Goal: Task Accomplishment & Management: Manage account settings

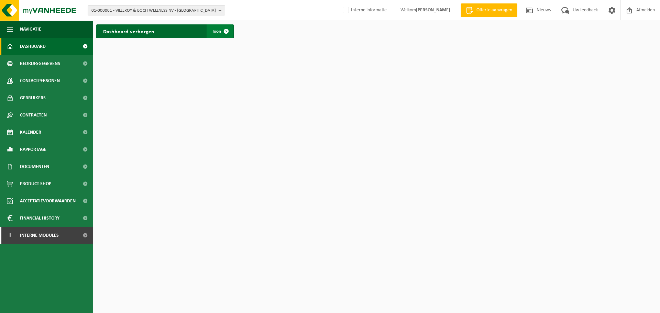
click at [226, 36] on span at bounding box center [226, 31] width 14 height 14
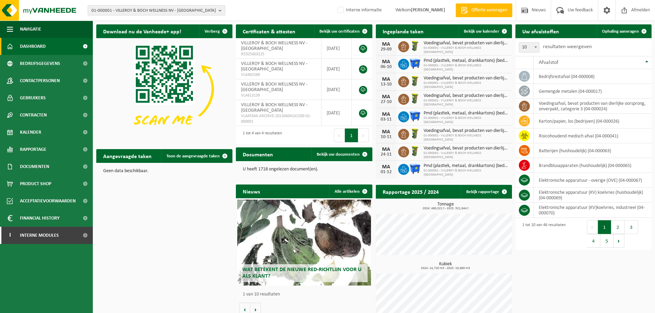
click at [179, 12] on span "01-000001 - VILLEROY & BOCH WELLNESS NV - ROESELARE" at bounding box center [153, 10] width 124 height 10
paste input "01-052764"
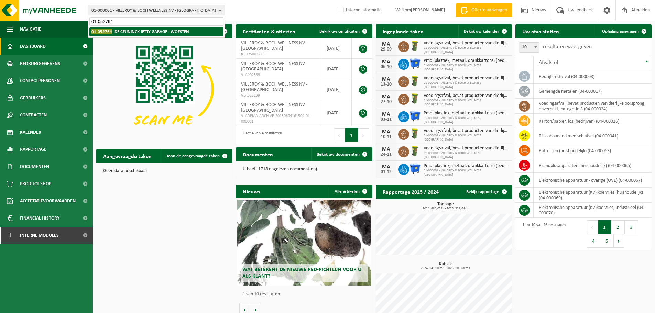
type input "01-052764"
click at [142, 33] on strong "01-052764 - DE CEUNINCK JETTY-GARAGE - WOESTEN" at bounding box center [140, 31] width 98 height 5
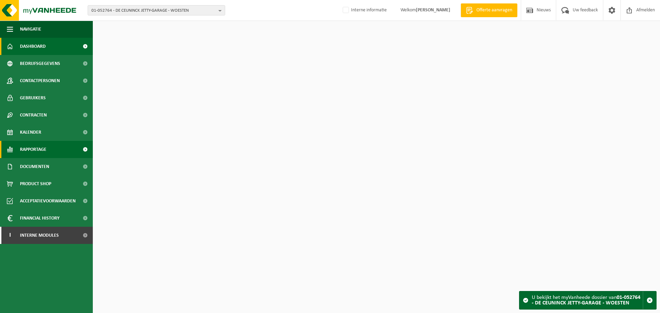
click at [32, 144] on span "Rapportage" at bounding box center [33, 149] width 26 height 17
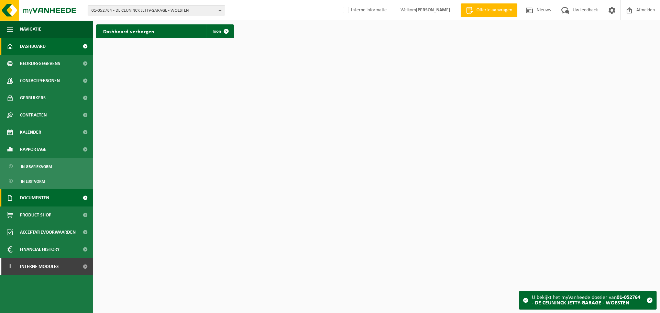
click at [39, 199] on span "Documenten" at bounding box center [34, 197] width 29 height 17
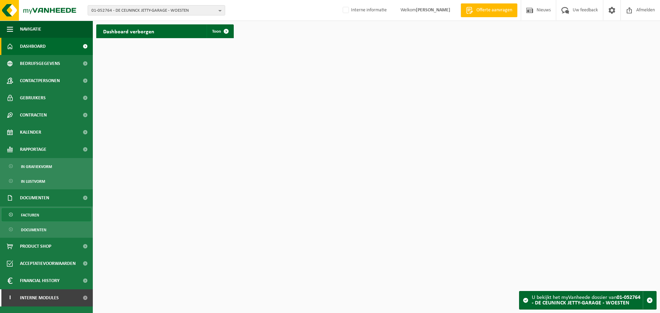
click at [32, 214] on span "Facturen" at bounding box center [30, 215] width 18 height 13
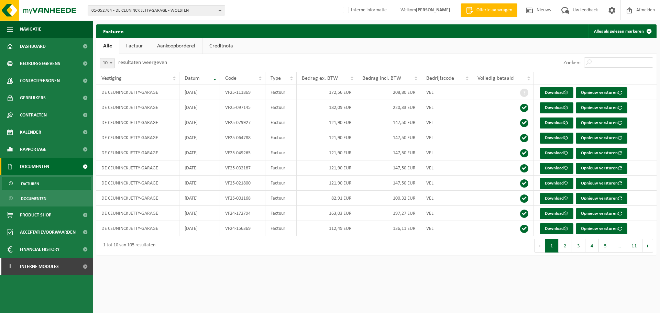
click at [454, 284] on html "01-052764 - DE CEUNINCK JETTY-GARAGE - WOESTEN 01-052764 - DE CEUNINCK JETTY-GA…" at bounding box center [330, 156] width 660 height 313
click at [501, 276] on html "01-052764 - DE CEUNINCK JETTY-GARAGE - WOESTEN 01-052764 - DE CEUNINCK JETTY-GA…" at bounding box center [330, 156] width 660 height 313
click at [183, 7] on span "01-052764 - DE CEUNINCK JETTY-GARAGE - WOESTEN" at bounding box center [153, 10] width 124 height 10
paste input "01-052764"
type input "01-052764"
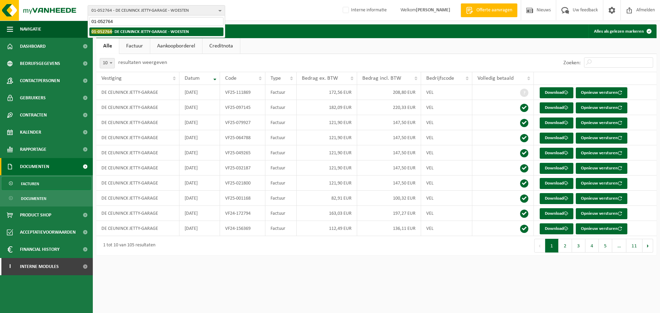
click at [150, 29] on li "01-052764 - DE CEUNINCK JETTY-GARAGE - WOESTEN" at bounding box center [156, 31] width 134 height 9
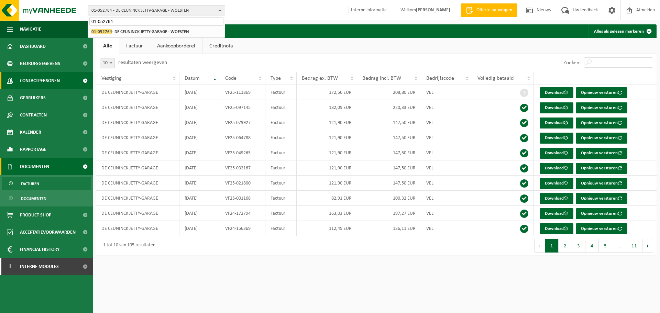
click at [40, 78] on span "Contactpersonen" at bounding box center [40, 80] width 40 height 17
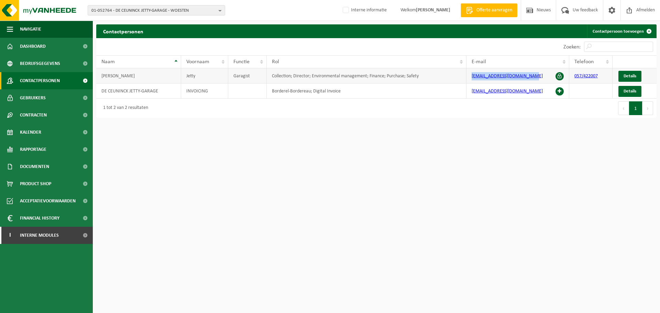
drag, startPoint x: 529, startPoint y: 76, endPoint x: 468, endPoint y: 73, distance: 60.6
click at [468, 73] on td "[EMAIL_ADDRESS][DOMAIN_NAME]" at bounding box center [517, 75] width 103 height 15
click at [481, 193] on html "01-052764 - DE CEUNINCK JETTY-GARAGE - WOESTEN 01-052764 - DE CEUNINCK JETTY-GA…" at bounding box center [330, 156] width 660 height 313
click at [57, 236] on span "Interne modules" at bounding box center [39, 235] width 39 height 17
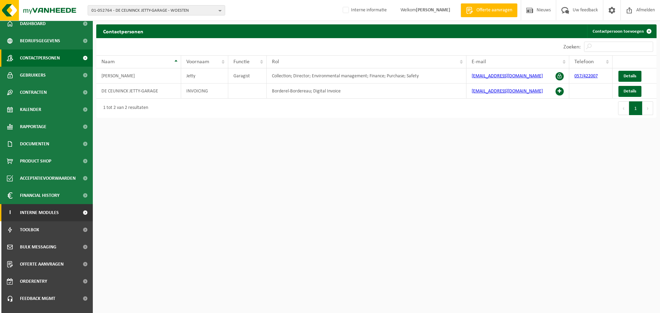
scroll to position [34, 0]
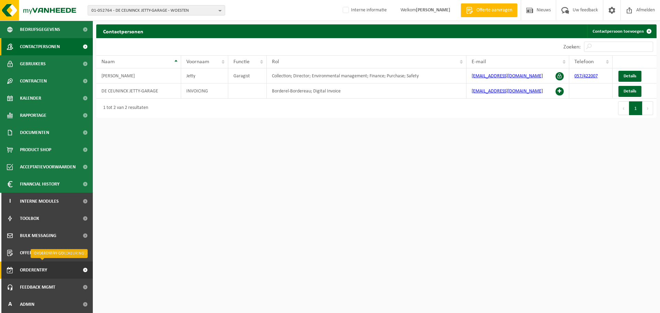
click at [36, 266] on span "Orderentry Goedkeuring" at bounding box center [49, 270] width 58 height 17
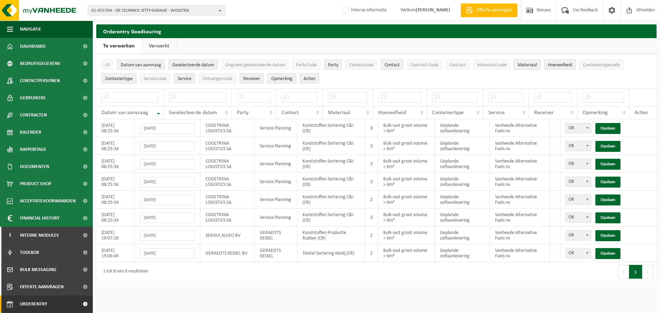
click at [151, 47] on link "Verwerkt" at bounding box center [159, 46] width 34 height 16
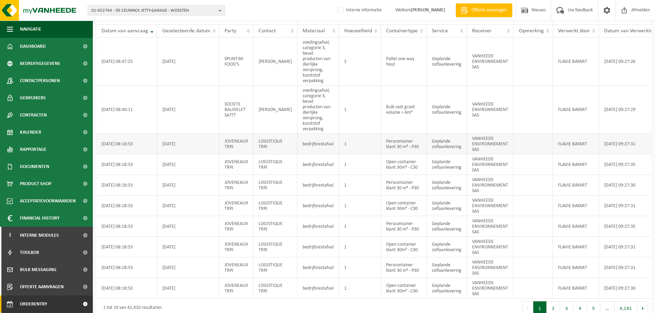
scroll to position [115, 0]
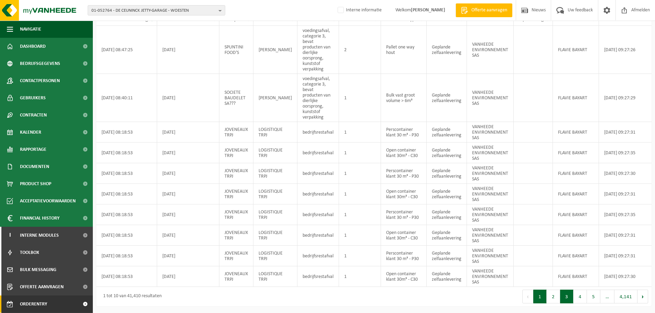
click at [564, 298] on button "3" at bounding box center [566, 297] width 13 height 14
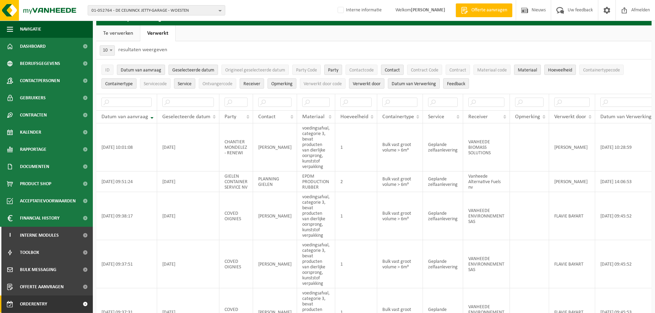
scroll to position [4, 0]
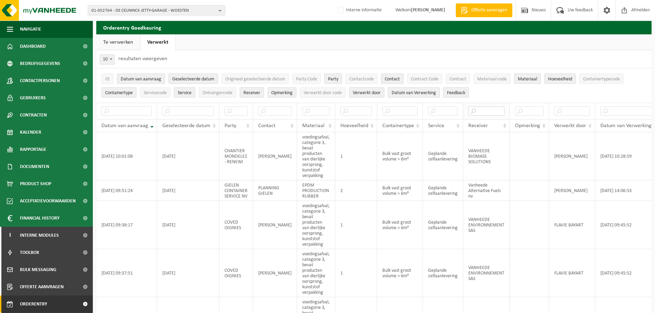
click at [472, 111] on input "text" at bounding box center [486, 111] width 36 height 9
type input "alternative"
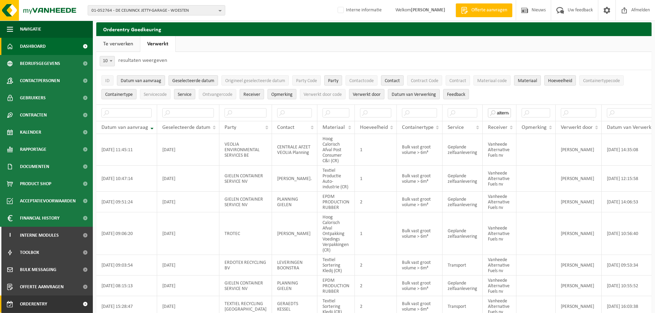
scroll to position [0, 0]
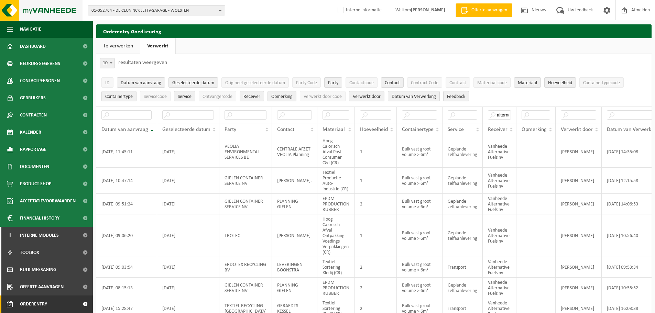
click at [53, 13] on img at bounding box center [41, 10] width 82 height 21
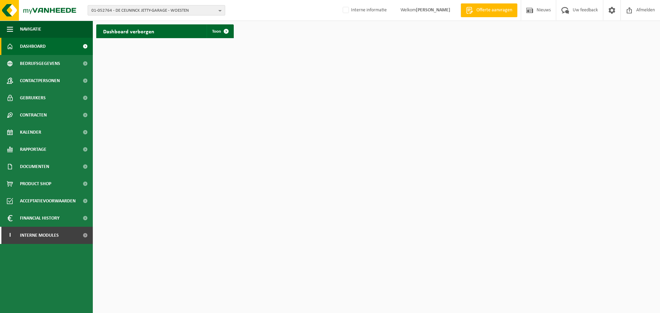
click at [202, 7] on span "01-052764 - DE CEUNINCK JETTY-GARAGE - WOESTEN" at bounding box center [153, 10] width 124 height 10
paste input "10-794875"
type input "10-794875"
click at [157, 33] on strong "10-794875 - KAFFEE PLANCHEE - ZOTTEGEM" at bounding box center [131, 31] width 80 height 5
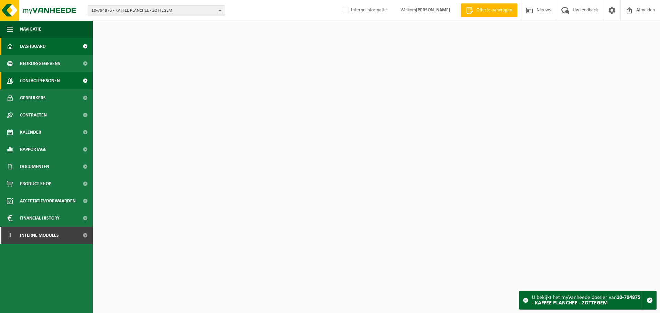
click at [53, 78] on span "Contactpersonen" at bounding box center [40, 80] width 40 height 17
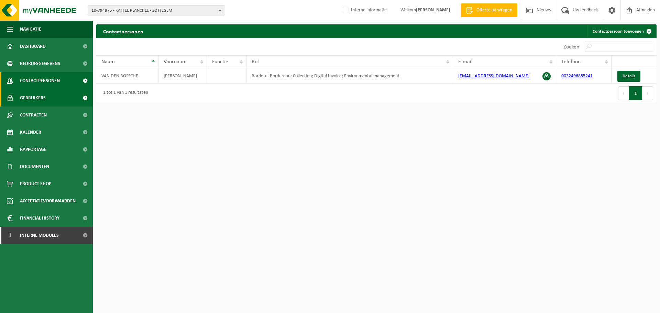
click at [23, 99] on span "Gebruikers" at bounding box center [33, 97] width 26 height 17
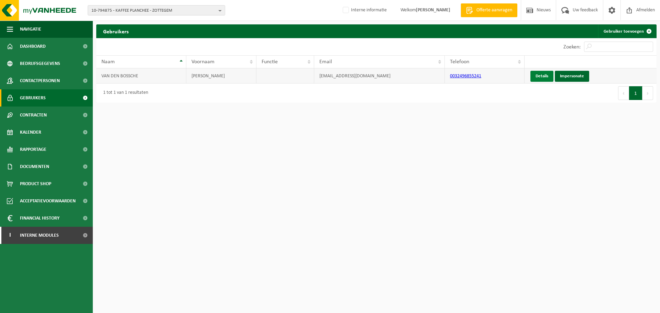
click at [532, 78] on link "Details" at bounding box center [541, 76] width 23 height 11
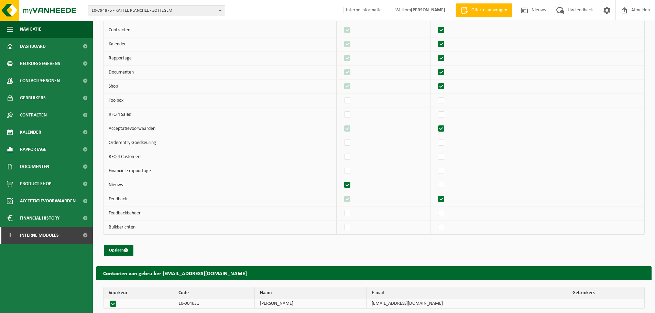
scroll to position [139, 0]
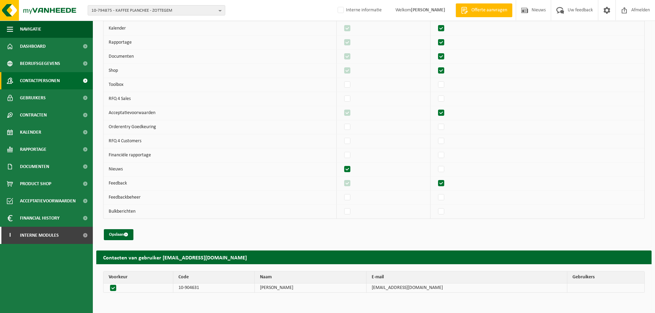
click at [64, 82] on link "Contactpersonen" at bounding box center [46, 80] width 93 height 17
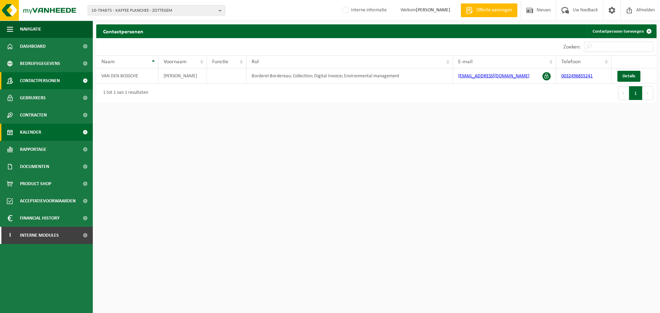
click at [39, 136] on span "Kalender" at bounding box center [30, 132] width 21 height 17
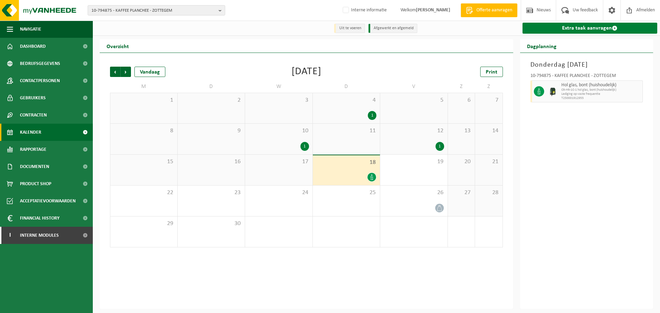
click at [597, 31] on link "Extra taak aanvragen" at bounding box center [589, 28] width 135 height 11
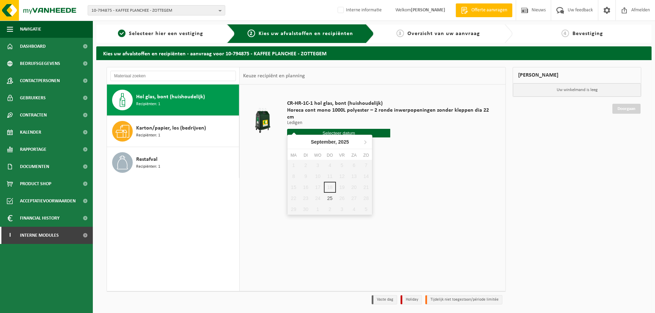
click at [380, 129] on input "text" at bounding box center [338, 133] width 103 height 9
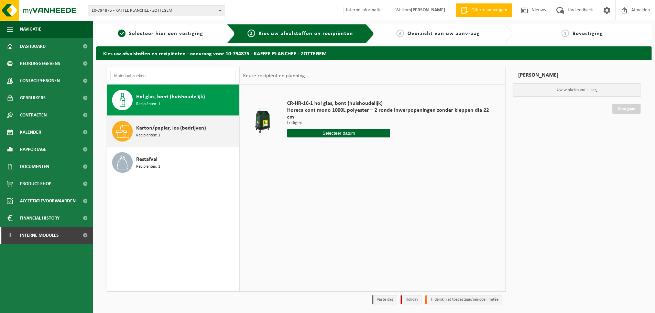
click at [176, 129] on span "Karton/papier, los (bedrijven)" at bounding box center [171, 128] width 70 height 8
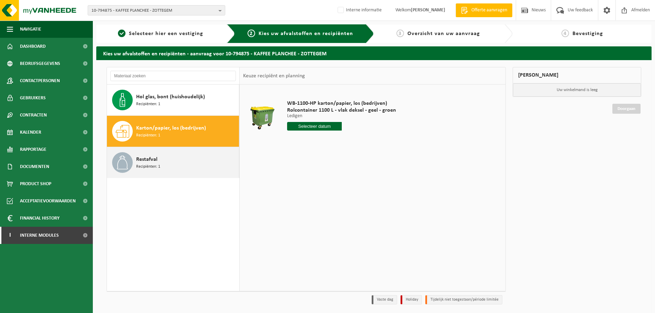
click at [167, 168] on div "Restafval Recipiënten: 1" at bounding box center [186, 162] width 101 height 21
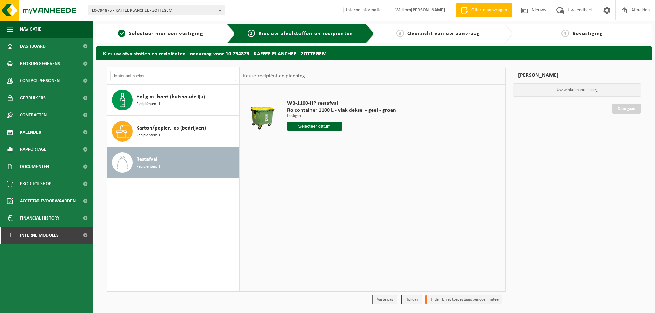
click at [323, 131] on div "WB-1100-HP restafval Rolcontainer 1100 L - vlak deksel - geel - groen Ledigen L…" at bounding box center [342, 117] width 116 height 48
click at [322, 125] on input "text" at bounding box center [314, 126] width 55 height 9
click at [626, 159] on div "Mijn winkelmand Uw winkelmand is leeg Doorgaan" at bounding box center [576, 187] width 135 height 241
click at [35, 15] on img at bounding box center [41, 10] width 82 height 21
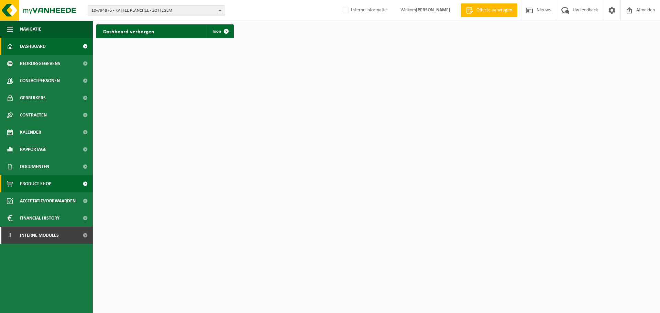
click at [36, 184] on span "Product Shop" at bounding box center [35, 183] width 31 height 17
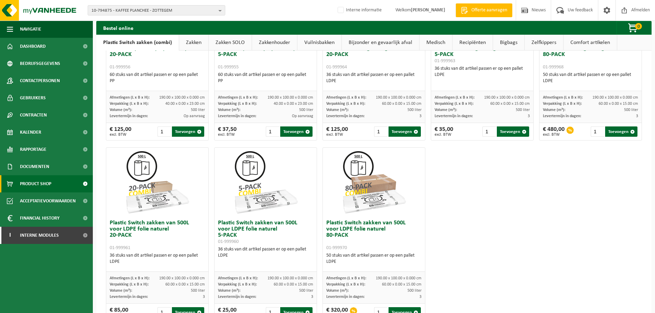
scroll to position [309, 0]
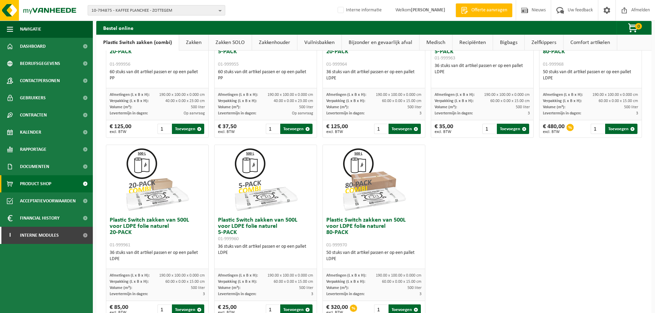
click at [176, 9] on span "10-794875 - KAFFEE PLANCHEE - ZOTTEGEM" at bounding box center [153, 10] width 124 height 10
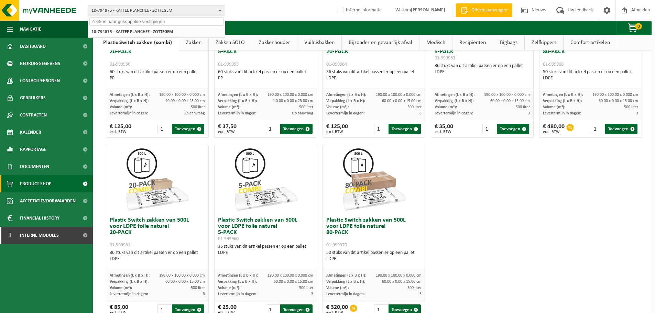
paste input "10-826955"
type input "10-826955"
click at [123, 33] on strong "10-826955 - RENSOL - RELEGEM" at bounding box center [120, 31] width 58 height 5
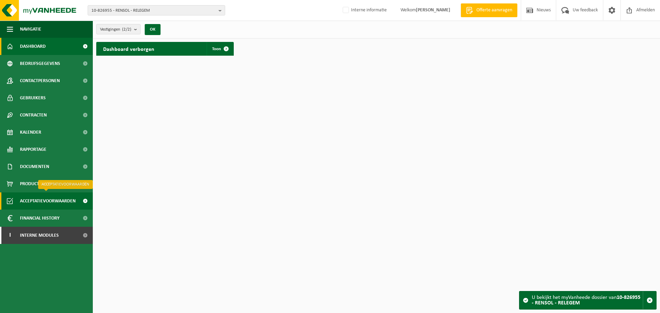
click at [46, 199] on span "Acceptatievoorwaarden" at bounding box center [48, 200] width 56 height 17
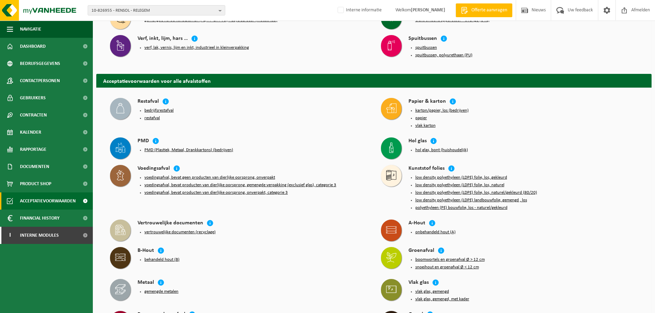
scroll to position [137, 0]
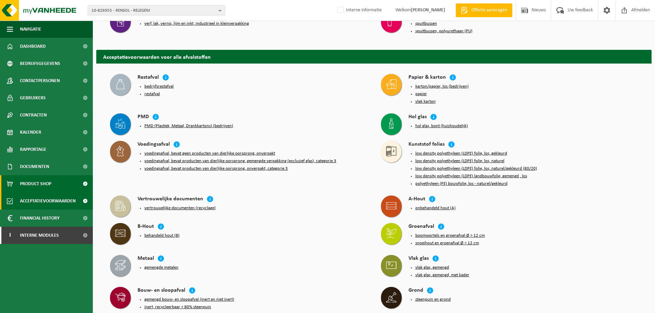
drag, startPoint x: 40, startPoint y: 185, endPoint x: 55, endPoint y: 192, distance: 16.3
click at [40, 185] on span "Product Shop" at bounding box center [35, 183] width 31 height 17
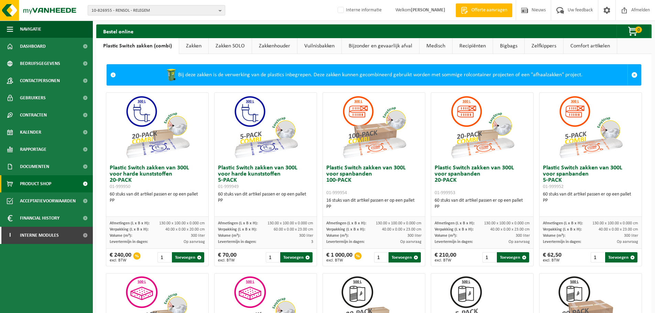
click at [147, 11] on span "10-826955 - RENSOL - RELEGEM" at bounding box center [153, 10] width 124 height 10
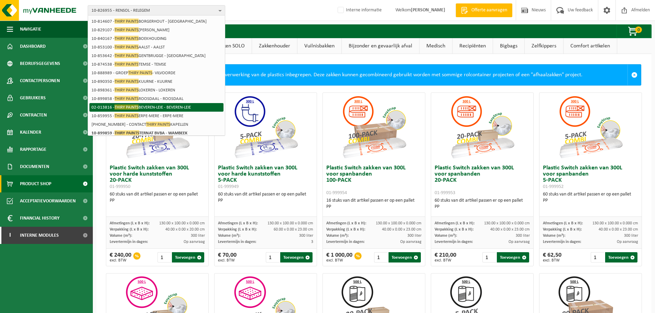
scroll to position [45, 0]
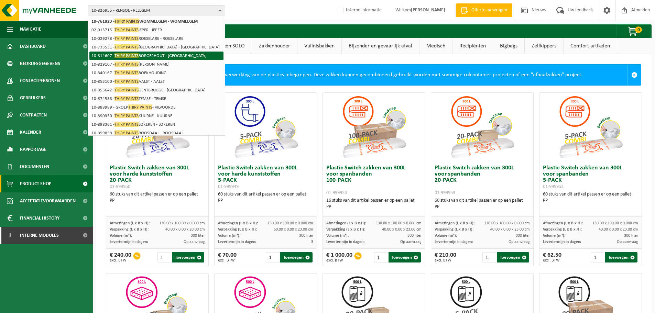
type input "thiry paints"
click at [181, 55] on li "10-814607 - THIRY PAINTS BORGERHOUT - BORGERHOUT" at bounding box center [156, 56] width 134 height 9
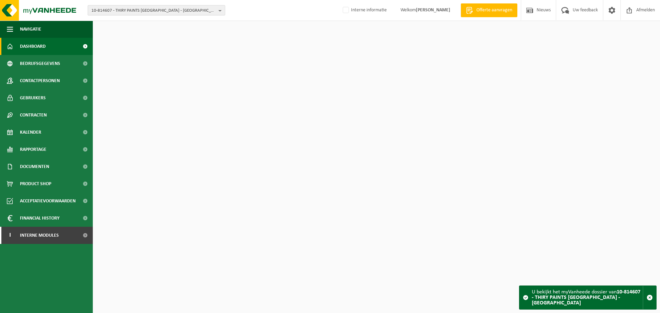
click at [124, 7] on span "10-814607 - THIRY PAINTS [GEOGRAPHIC_DATA] - [GEOGRAPHIC_DATA]" at bounding box center [153, 10] width 124 height 10
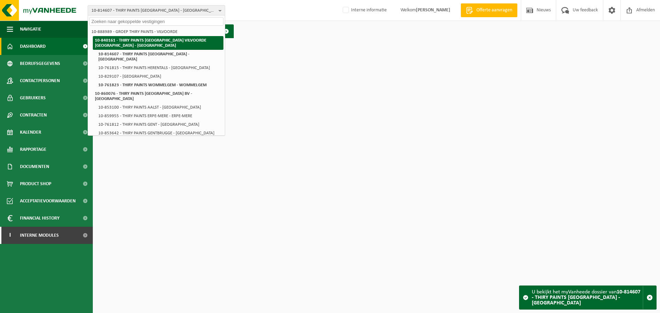
click at [173, 46] on li "10-840161 - THIRY PAINTS [GEOGRAPHIC_DATA] VILVOORDE [GEOGRAPHIC_DATA] - [GEOGR…" at bounding box center [158, 43] width 131 height 14
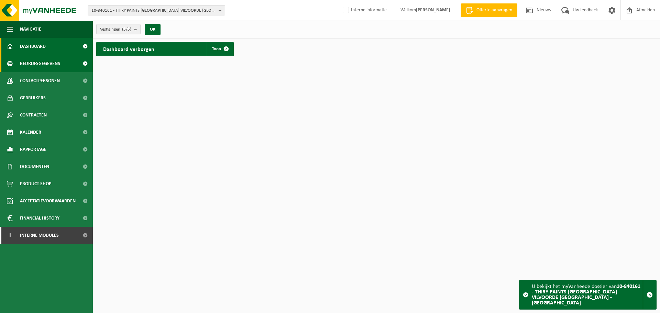
click at [36, 66] on span "Bedrijfsgegevens" at bounding box center [40, 63] width 40 height 17
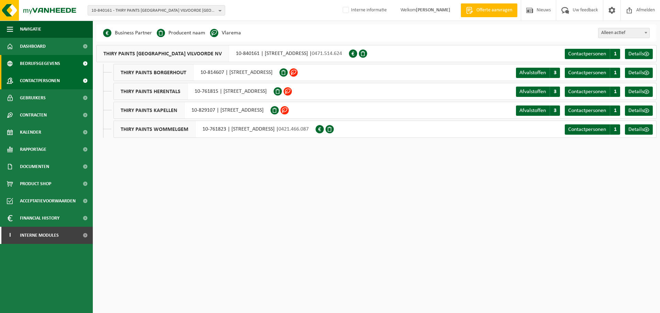
click at [43, 76] on span "Contactpersonen" at bounding box center [40, 80] width 40 height 17
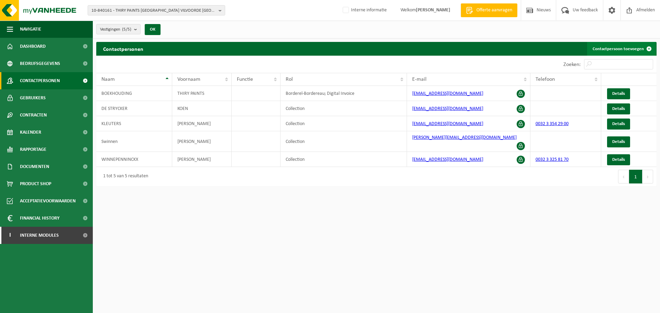
click at [630, 48] on link "Contactpersoon toevoegen" at bounding box center [621, 49] width 69 height 14
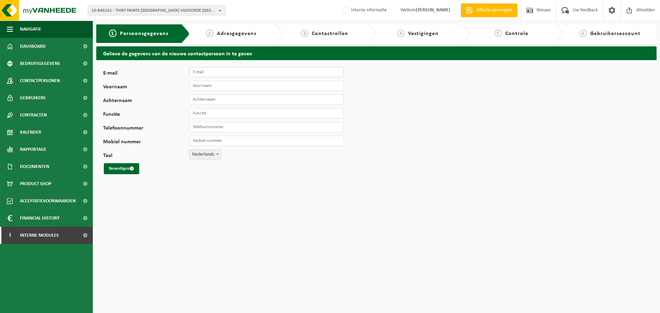
click at [205, 70] on input "E-mail" at bounding box center [266, 72] width 155 height 10
paste input "[EMAIL_ADDRESS][DOMAIN_NAME]"
type input "[EMAIL_ADDRESS][DOMAIN_NAME]"
click at [197, 88] on input "Voornaam" at bounding box center [266, 86] width 155 height 10
click at [225, 95] on input "Achternaam" at bounding box center [266, 100] width 155 height 10
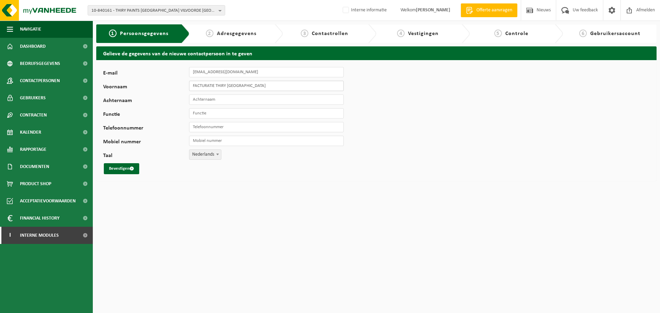
drag, startPoint x: 258, startPoint y: 87, endPoint x: 216, endPoint y: 82, distance: 42.9
click at [216, 82] on input "FACTURATIE THIRY [GEOGRAPHIC_DATA]" at bounding box center [266, 86] width 155 height 10
type input "FACTURATIE"
click at [220, 99] on input "Achternaam" at bounding box center [266, 100] width 155 height 10
paste input "THIRY [GEOGRAPHIC_DATA]"
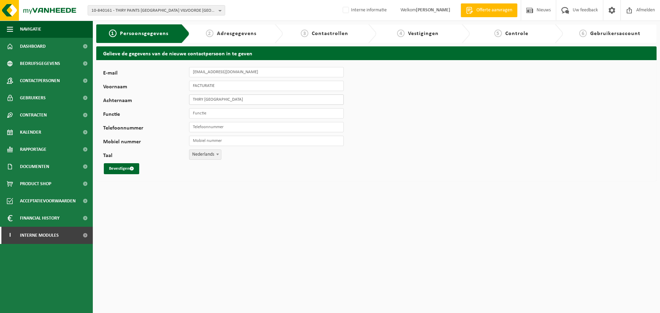
click at [205, 98] on input "THIRY [GEOGRAPHIC_DATA]" at bounding box center [266, 100] width 155 height 10
type input "THIRY PAINTS [GEOGRAPHIC_DATA]"
click at [134, 170] on span "submit" at bounding box center [132, 168] width 4 height 4
drag, startPoint x: 133, startPoint y: 154, endPoint x: 128, endPoint y: 168, distance: 15.0
click at [130, 163] on div "E-mail [EMAIL_ADDRESS][DOMAIN_NAME] Voornaam FACTURATIE Achternaam THIRY PAINTS…" at bounding box center [214, 120] width 223 height 107
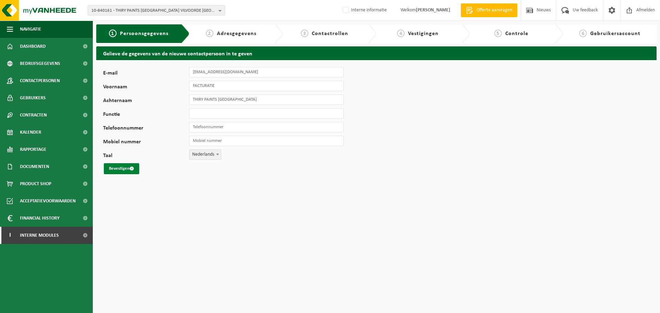
click at [124, 173] on button "Bevestigen" at bounding box center [121, 168] width 35 height 11
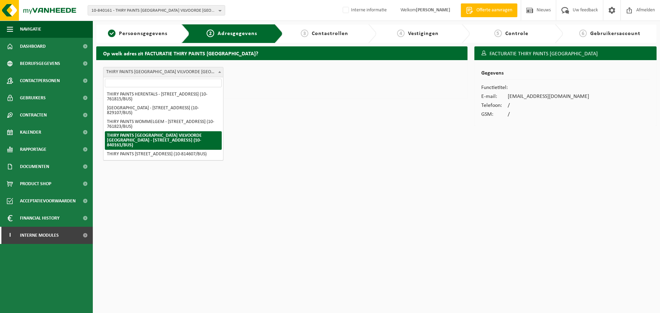
click at [162, 71] on span "THIRY PAINTS MECHELEN VILVOORDE NV - MECHELSESTEENWEG 317 , 1800 VILVOORDE BE (…" at bounding box center [163, 72] width 120 height 10
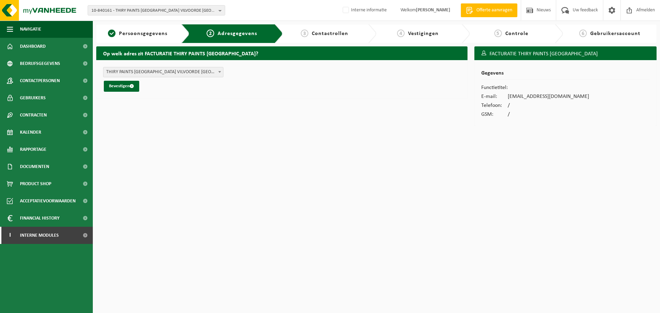
click at [146, 69] on span "THIRY PAINTS MECHELEN VILVOORDE NV - MECHELSESTEENWEG 317 , 1800 VILVOORDE BE (…" at bounding box center [163, 72] width 120 height 10
click at [122, 82] on button "Bevestigen" at bounding box center [121, 86] width 35 height 11
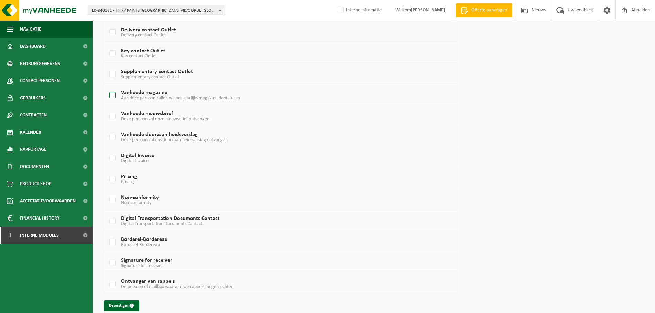
scroll to position [369, 0]
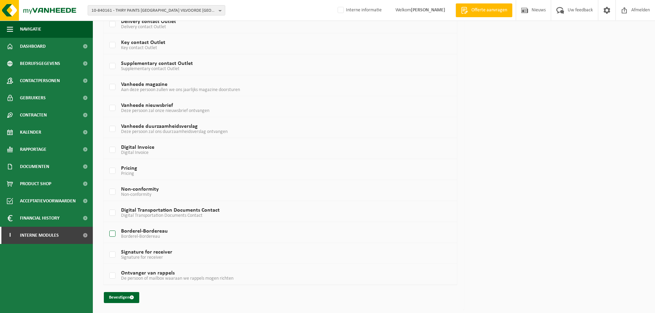
click at [137, 234] on span "Borderel-Bordereau" at bounding box center [140, 236] width 39 height 5
click at [107, 225] on input "Borderel-Bordereau Borderel-Bordereau" at bounding box center [107, 225] width 0 height 0
checkbox input "true"
click at [144, 275] on label "Ontvanger van rappels De persoon of mailbox waaraan we rappels mogen richten" at bounding box center [265, 276] width 315 height 10
click at [107, 267] on input "Ontvanger van rappels De persoon of mailbox waaraan we rappels mogen richten" at bounding box center [107, 267] width 0 height 0
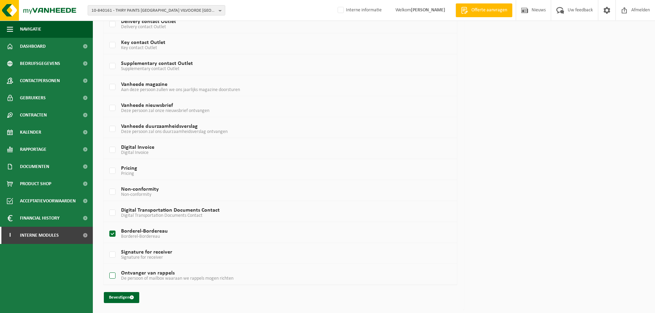
checkbox input "true"
click at [130, 151] on span "Digital Invoice" at bounding box center [134, 152] width 27 height 5
click at [107, 142] on input "Digital Invoice Digital Invoice" at bounding box center [107, 141] width 0 height 0
checkbox input "true"
click at [119, 298] on button "Bevestigen" at bounding box center [121, 297] width 35 height 11
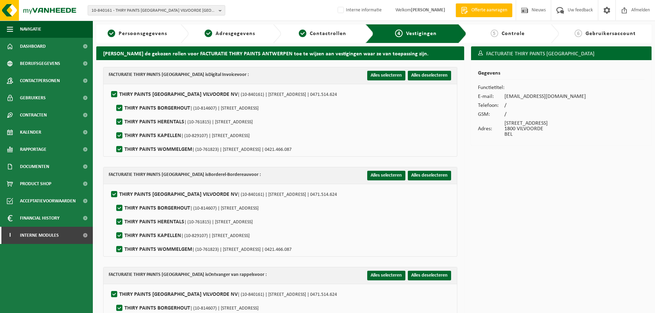
scroll to position [74, 0]
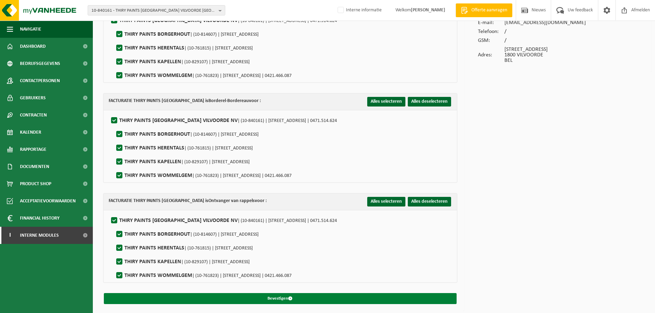
click at [163, 301] on button "Bevestigen" at bounding box center [280, 298] width 353 height 11
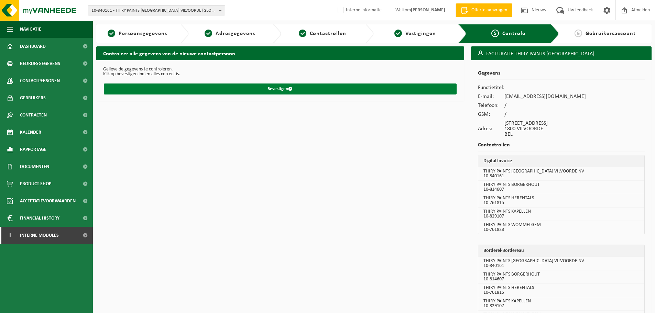
click at [268, 88] on button "Bevestigen" at bounding box center [280, 89] width 353 height 11
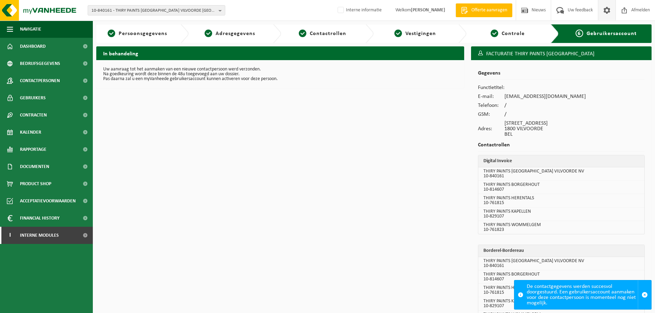
click at [611, 6] on link at bounding box center [607, 10] width 18 height 20
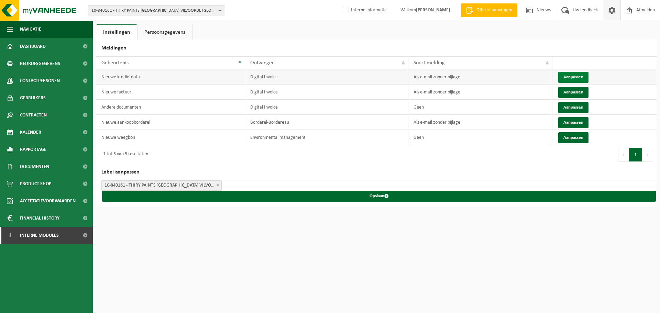
click at [572, 77] on button "Aanpassen" at bounding box center [573, 77] width 30 height 11
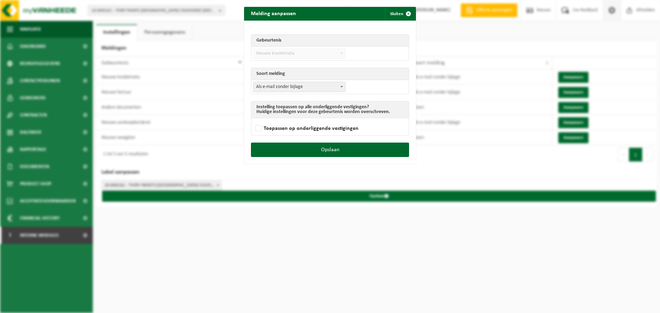
click at [268, 87] on span "Als e-mail zonder bijlage" at bounding box center [299, 87] width 92 height 10
select select "3"
click at [271, 126] on label "Toepassen op onderliggende vestigingen" at bounding box center [306, 128] width 104 height 10
click at [271, 120] on input "Toepassen op onderliggende vestigingen" at bounding box center [339, 120] width 172 height 0
checkbox input "true"
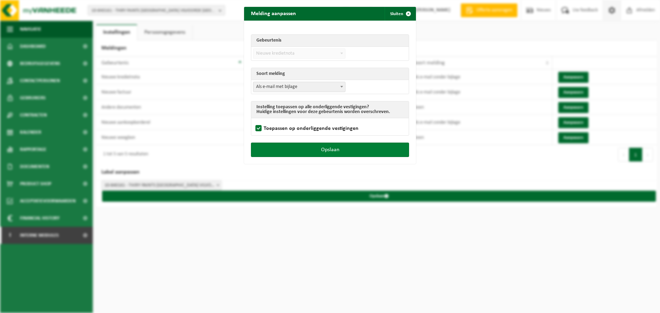
click at [325, 152] on button "Opslaan" at bounding box center [330, 150] width 158 height 14
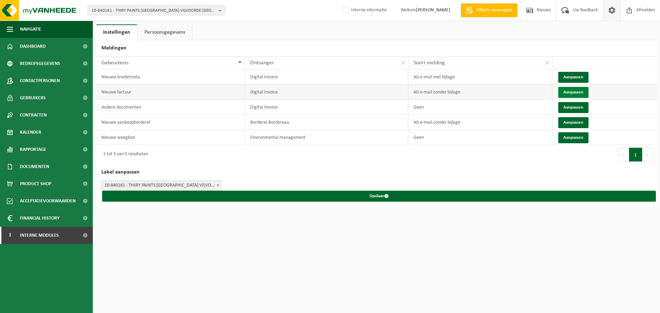
click at [576, 94] on button "Aanpassen" at bounding box center [573, 92] width 30 height 11
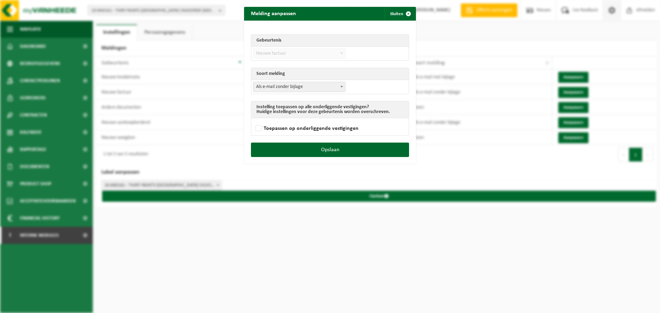
click at [283, 87] on span "Als e-mail zonder bijlage" at bounding box center [299, 87] width 92 height 10
select select "3"
click at [264, 127] on label "Toepassen op onderliggende vestigingen" at bounding box center [306, 128] width 104 height 10
click at [264, 120] on input "Toepassen op onderliggende vestigingen" at bounding box center [339, 120] width 172 height 0
checkbox input "true"
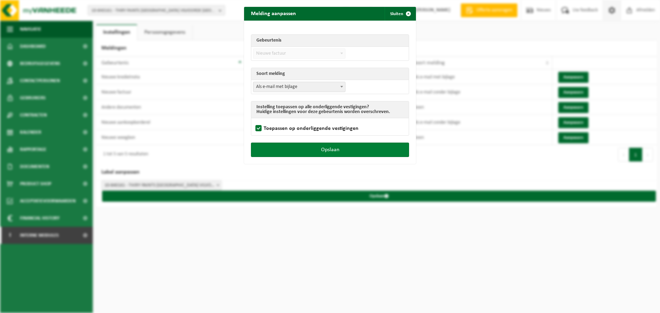
click at [273, 147] on button "Opslaan" at bounding box center [330, 150] width 158 height 14
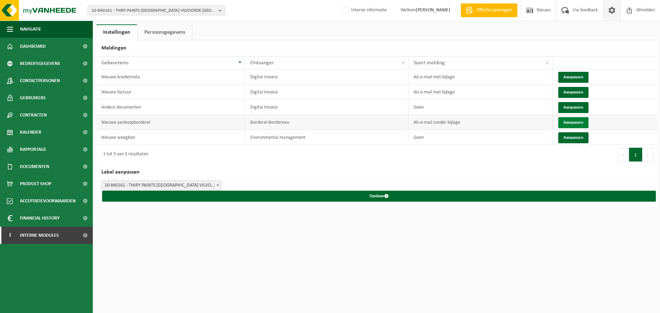
click at [577, 119] on button "Aanpassen" at bounding box center [573, 122] width 30 height 11
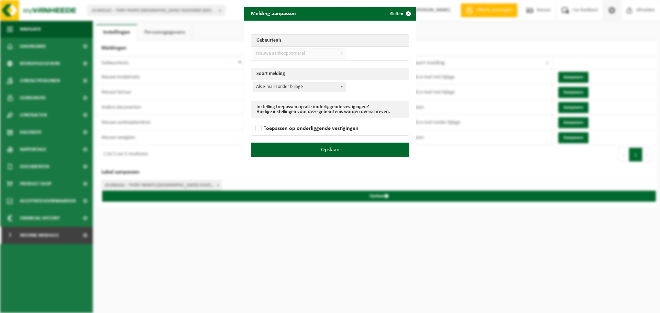
click at [260, 90] on span "Als e-mail zonder bijlage" at bounding box center [299, 87] width 92 height 10
select select "3"
click at [272, 123] on td "Toepassen op onderliggende vestigingen" at bounding box center [329, 126] width 157 height 17
click at [271, 128] on label "Toepassen op onderliggende vestigingen" at bounding box center [306, 128] width 104 height 10
click at [271, 120] on input "Toepassen op onderliggende vestigingen" at bounding box center [339, 120] width 172 height 0
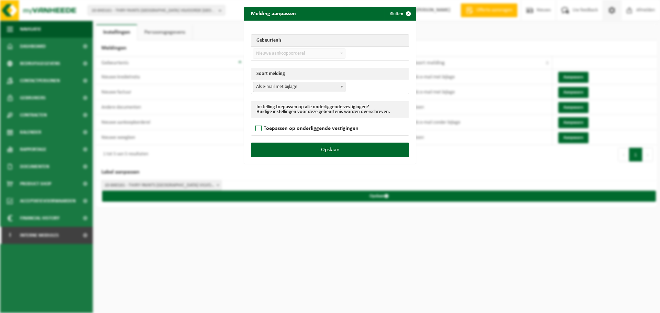
checkbox input "true"
click at [278, 147] on button "Opslaan" at bounding box center [330, 150] width 158 height 14
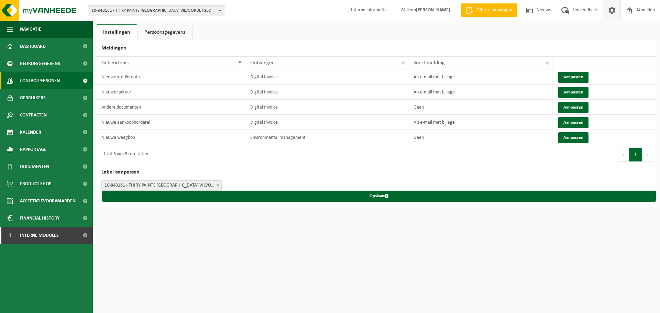
click at [32, 82] on span "Contactpersonen" at bounding box center [40, 80] width 40 height 17
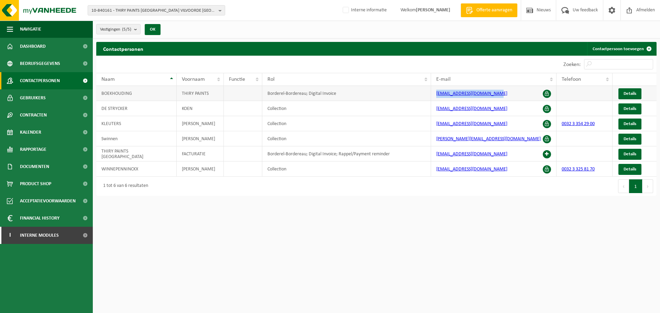
drag, startPoint x: 494, startPoint y: 95, endPoint x: 434, endPoint y: 91, distance: 60.3
click at [434, 91] on td "[EMAIL_ADDRESS][DOMAIN_NAME]" at bounding box center [493, 93] width 125 height 15
copy link "[EMAIL_ADDRESS][DOMAIN_NAME]"
click at [43, 96] on span "Gebruikers" at bounding box center [33, 97] width 26 height 17
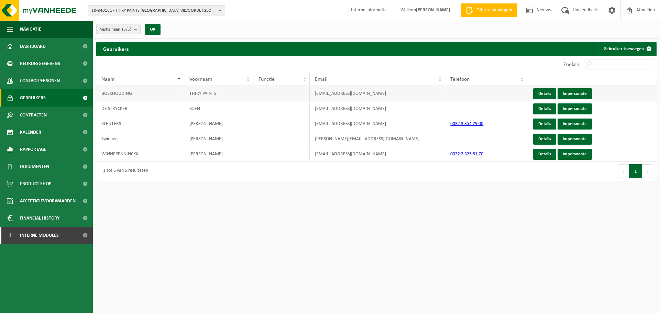
click at [422, 89] on td "[EMAIL_ADDRESS][DOMAIN_NAME]" at bounding box center [377, 93] width 135 height 15
click at [545, 93] on link "Details" at bounding box center [544, 93] width 23 height 11
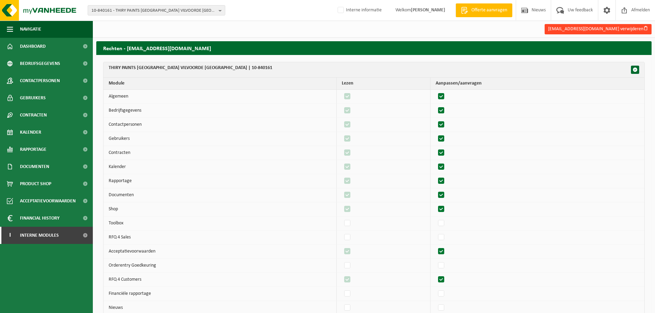
click at [582, 33] on button "[EMAIL_ADDRESS][DOMAIN_NAME] verwijderen" at bounding box center [597, 29] width 107 height 10
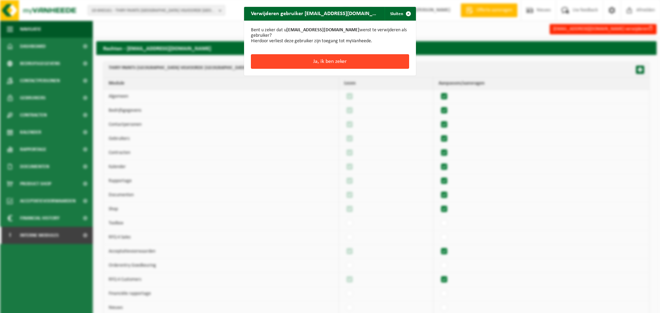
click at [297, 61] on button "Ja, ik ben zeker" at bounding box center [330, 61] width 158 height 14
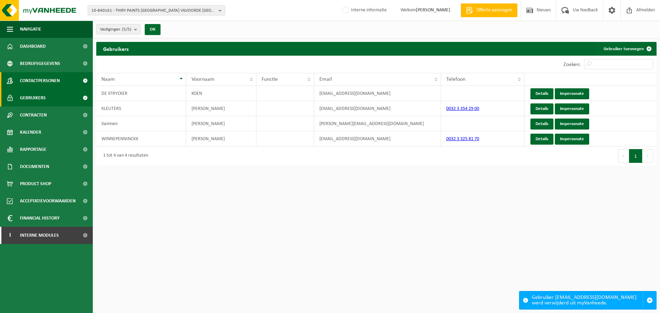
click at [22, 84] on span "Contactpersonen" at bounding box center [40, 80] width 40 height 17
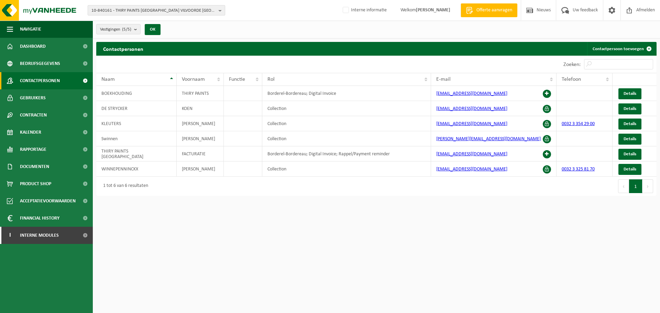
click at [167, 8] on span "10-840161 - THIRY PAINTS [GEOGRAPHIC_DATA] VILVOORDE [GEOGRAPHIC_DATA] - [GEOGR…" at bounding box center [153, 10] width 124 height 10
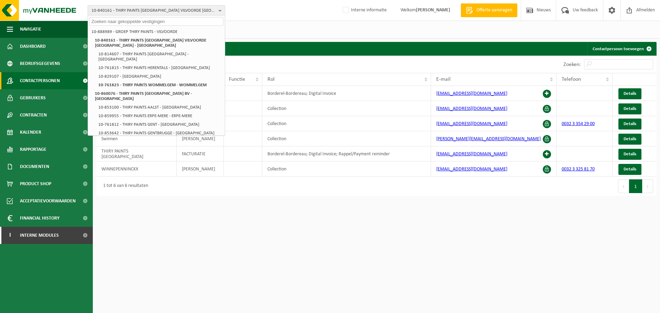
paste input "01-000987"
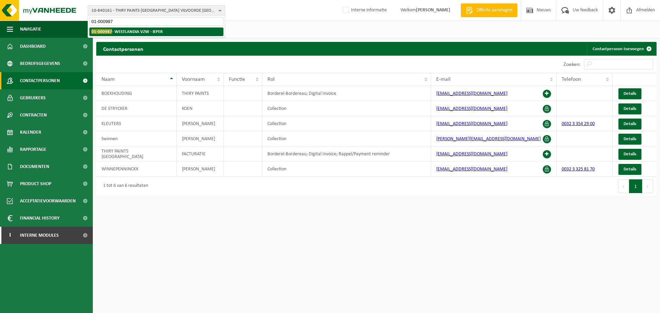
type input "01-000987"
click at [146, 33] on strong "01-000987 - [GEOGRAPHIC_DATA] - IEPER" at bounding box center [126, 31] width 71 height 5
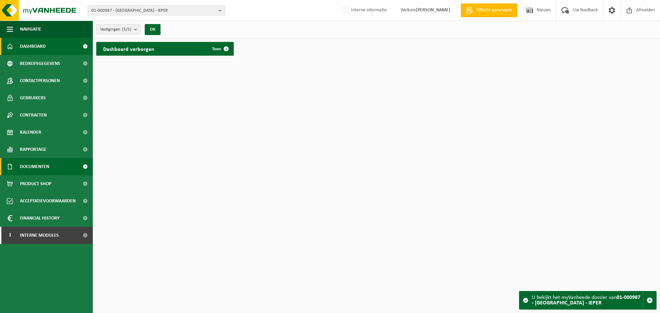
click at [33, 166] on span "Documenten" at bounding box center [34, 166] width 29 height 17
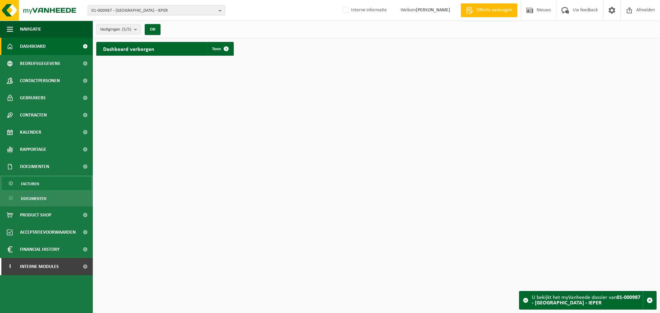
click at [33, 181] on span "Facturen" at bounding box center [30, 183] width 18 height 13
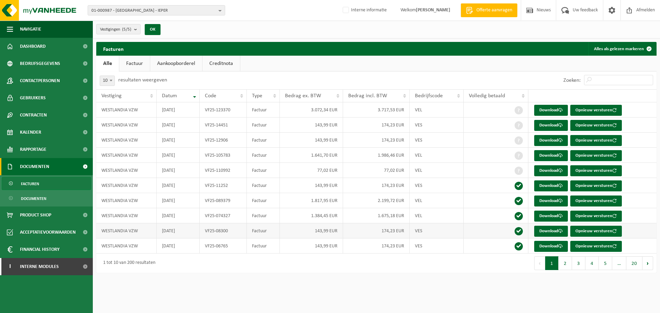
click at [300, 236] on td "143,99 EUR" at bounding box center [311, 230] width 63 height 15
click at [545, 170] on link "Download" at bounding box center [551, 170] width 34 height 11
click at [46, 76] on span "Contactpersonen" at bounding box center [40, 80] width 40 height 17
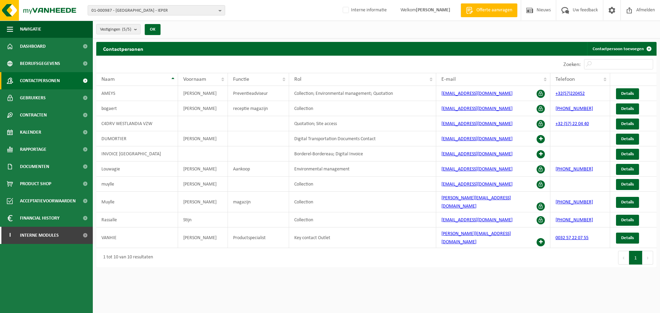
click at [562, 285] on html "01-000987 - [GEOGRAPHIC_DATA] - IEPER 01-000987 - [GEOGRAPHIC_DATA] VZW - IEPER…" at bounding box center [330, 156] width 660 height 313
click at [153, 6] on span "01-000987 - [GEOGRAPHIC_DATA] - IEPER" at bounding box center [153, 10] width 124 height 10
paste input "op 01-901196"
click at [96, 19] on input "op 01-901196" at bounding box center [156, 21] width 134 height 9
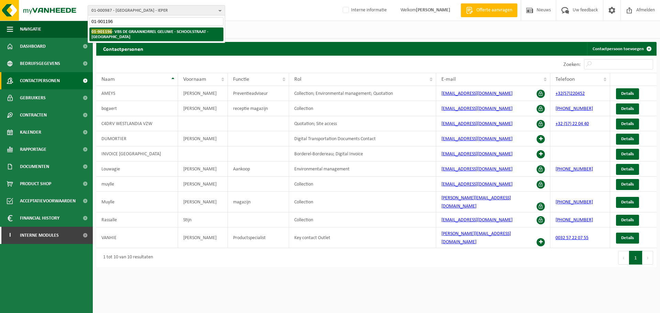
type input "01-901196"
click at [116, 38] on li "01-901196 - VBS DE GRAANKORREL GELUWE - SCHOOLSTRAAT - [GEOGRAPHIC_DATA]" at bounding box center [156, 34] width 134 height 14
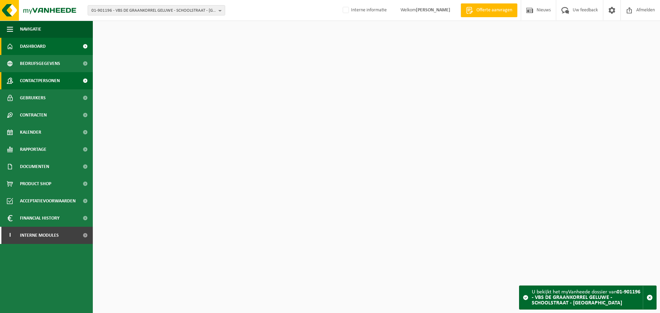
drag, startPoint x: 0, startPoint y: 0, endPoint x: 73, endPoint y: 86, distance: 112.7
click at [72, 85] on link "Contactpersonen" at bounding box center [46, 80] width 93 height 17
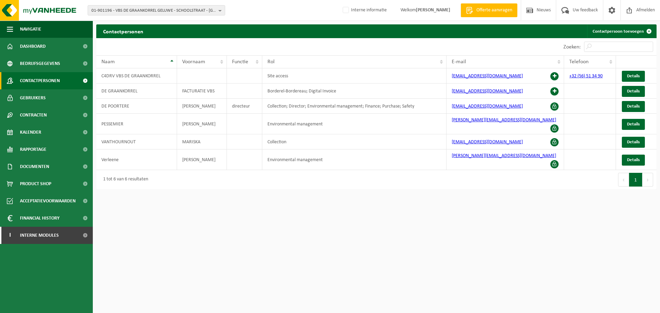
click at [543, 214] on html "01-901196 - VBS DE GRAANKORREL GELUWE - SCHOOLSTRAAT - [GEOGRAPHIC_DATA] 10-868…" at bounding box center [330, 156] width 660 height 313
click at [634, 91] on span "Details" at bounding box center [633, 91] width 13 height 4
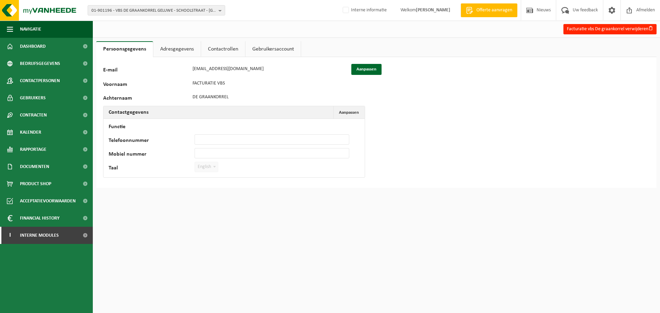
click at [225, 51] on link "Contactrollen" at bounding box center [223, 49] width 44 height 16
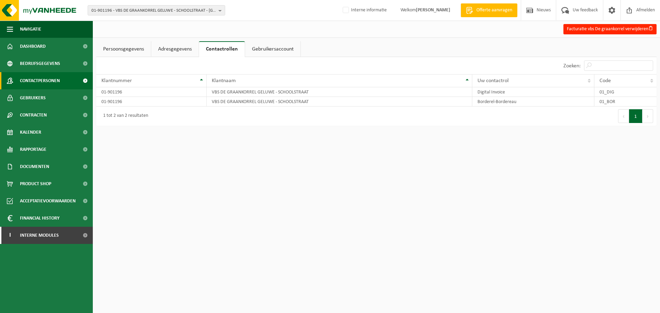
click at [39, 79] on span "Contactpersonen" at bounding box center [40, 80] width 40 height 17
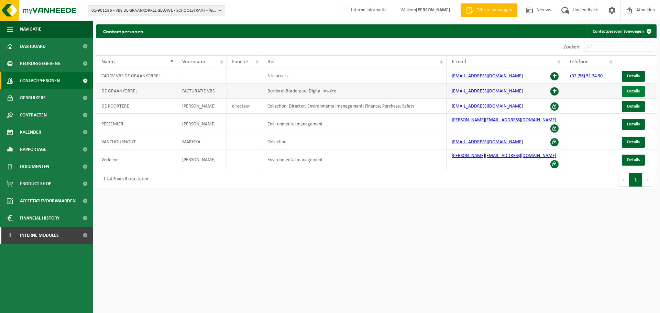
click at [635, 93] on span "Details" at bounding box center [633, 91] width 13 height 4
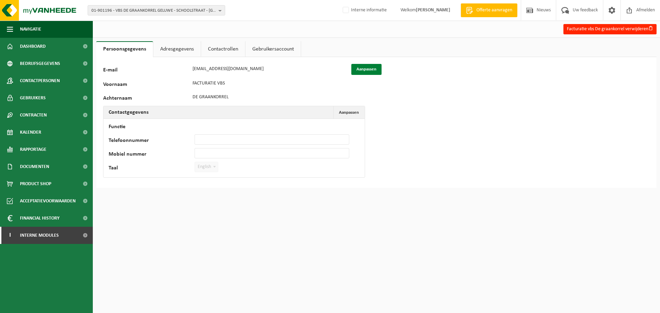
click at [372, 68] on button "Aanpassen" at bounding box center [366, 69] width 30 height 11
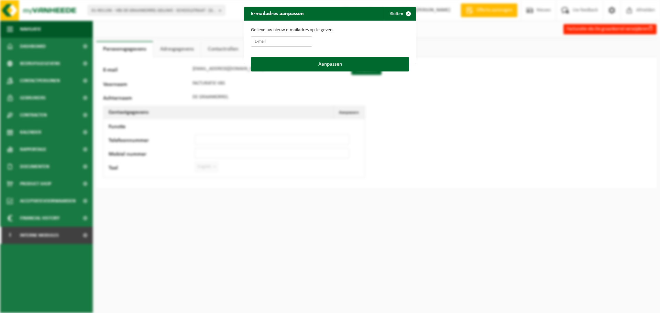
click at [266, 43] on input "E-mail" at bounding box center [281, 41] width 61 height 10
paste input "[EMAIL_ADDRESS][DOMAIN_NAME]"
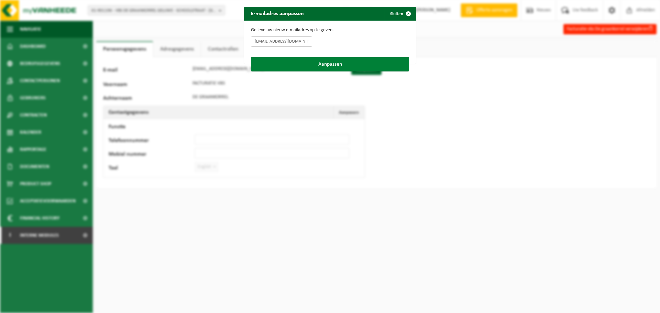
type input "facturen@degraankorrelgeluwe.be"
click at [326, 60] on button "Aanpassen" at bounding box center [330, 64] width 158 height 14
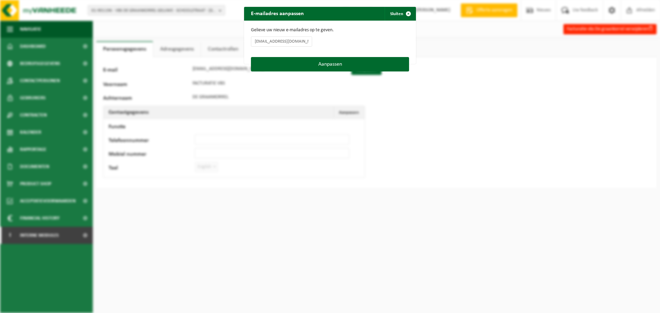
type input "facturen@degraankorrelgeluwe.be"
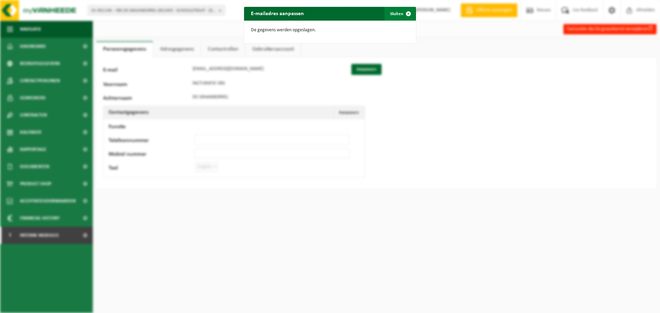
click at [401, 13] on span "button" at bounding box center [408, 14] width 14 height 14
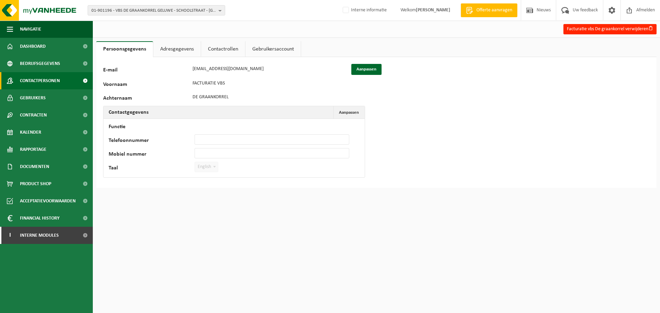
click at [76, 80] on link "Contactpersonen" at bounding box center [46, 80] width 93 height 17
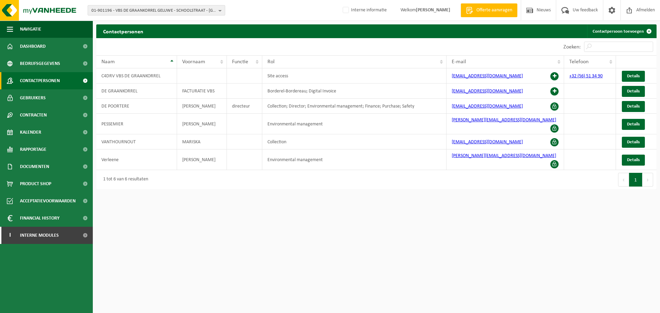
click at [122, 10] on span "01-901196 - VBS DE GRAANKORREL GELUWE - SCHOOLSTRAAT - [GEOGRAPHIC_DATA]" at bounding box center [153, 10] width 124 height 10
paste input "10-780363"
type input "10-780363"
click at [122, 31] on strong "10-780363 - [GEOGRAPHIC_DATA] [GEOGRAPHIC_DATA] BV - BRECHT" at bounding box center [142, 31] width 103 height 5
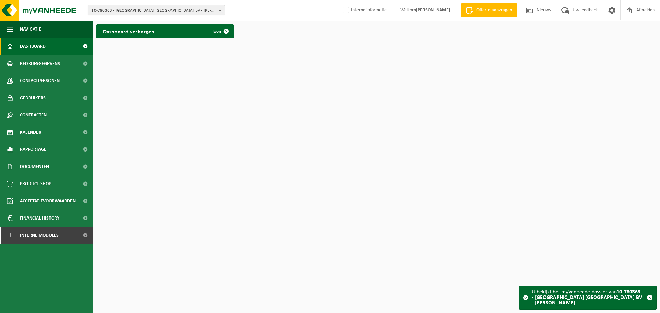
click at [209, 12] on span "10-780363 - [GEOGRAPHIC_DATA] [GEOGRAPHIC_DATA] BV - [PERSON_NAME]" at bounding box center [153, 10] width 124 height 10
click at [209, 12] on span "10-780363 - [GEOGRAPHIC_DATA] [GEOGRAPHIC_DATA] BV - BRECHT" at bounding box center [153, 10] width 124 height 10
click at [216, 33] on span "Toon" at bounding box center [216, 31] width 9 height 4
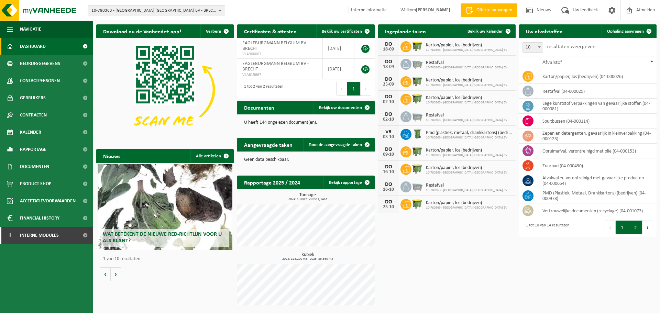
click at [633, 232] on button "2" at bounding box center [635, 228] width 13 height 14
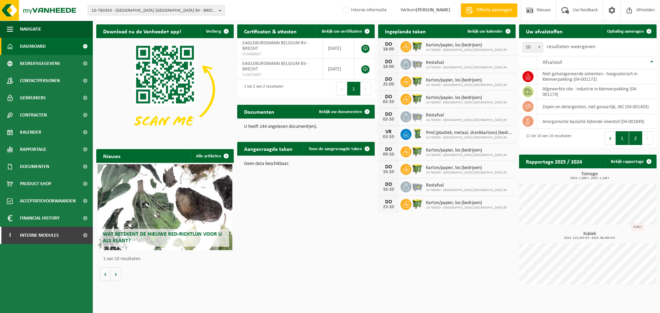
click at [619, 140] on button "1" at bounding box center [622, 138] width 13 height 14
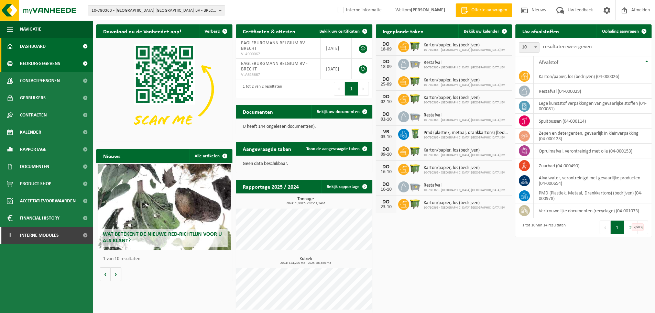
click at [60, 58] on link "Bedrijfsgegevens" at bounding box center [46, 63] width 93 height 17
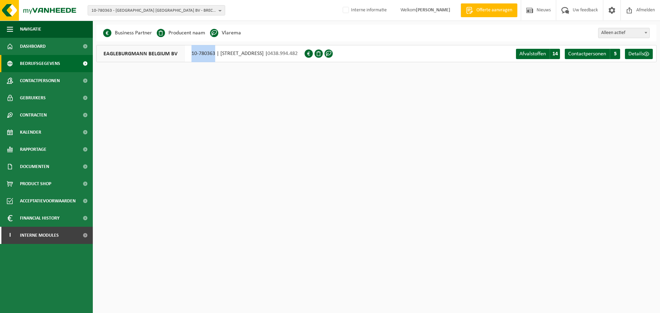
drag, startPoint x: 189, startPoint y: 56, endPoint x: 215, endPoint y: 59, distance: 25.6
click at [215, 59] on div "EAGLEBURGMANN BELGIUM BV 10-780363 | ZAGERIJSTRAAT 11, 2960 BRECHT | 0438.994.4…" at bounding box center [200, 53] width 208 height 17
copy div "10-780363"
click at [204, 80] on html "10-780363 - EAGLEBURGMANN BELGIUM BV - BRECHT 10-780363 - EAGLEBURGMANN BELGIUM…" at bounding box center [330, 156] width 660 height 313
drag, startPoint x: 185, startPoint y: 54, endPoint x: 214, endPoint y: 55, distance: 29.2
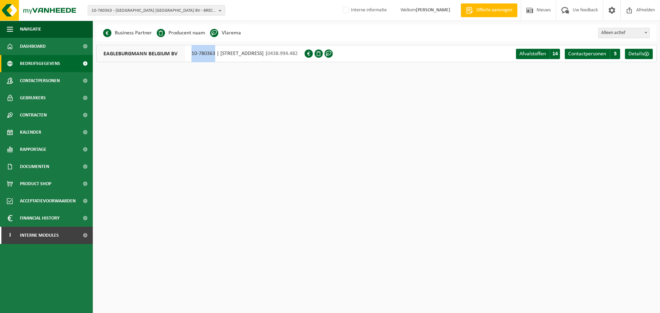
click at [214, 55] on div "EAGLEBURGMANN BELGIUM BV 10-780363 | ZAGERIJSTRAAT 11, 2960 BRECHT | 0438.994.4…" at bounding box center [200, 53] width 208 height 17
click at [165, 8] on span "10-780363 - EAGLEBURGMANN BELGIUM BV - BRECHT" at bounding box center [153, 10] width 124 height 10
paste input "10-748149"
type input "10-748149"
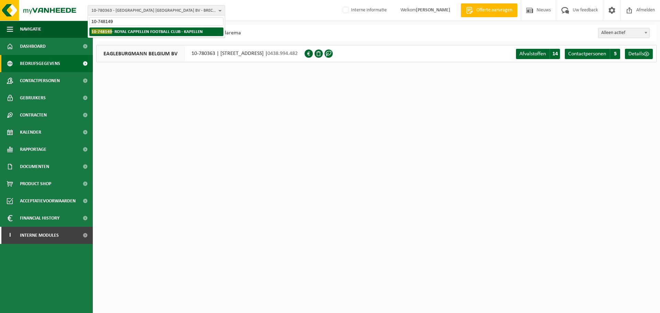
click at [123, 35] on li "10-748149 - ROYAL CAPPELLEN FOOTBALL CLUB - KAPELLEN" at bounding box center [156, 31] width 134 height 9
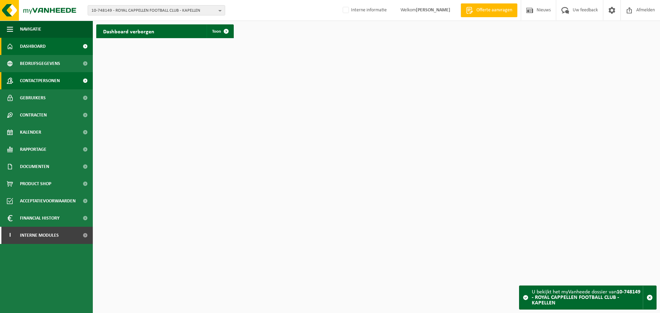
click at [48, 77] on span "Contactpersonen" at bounding box center [40, 80] width 40 height 17
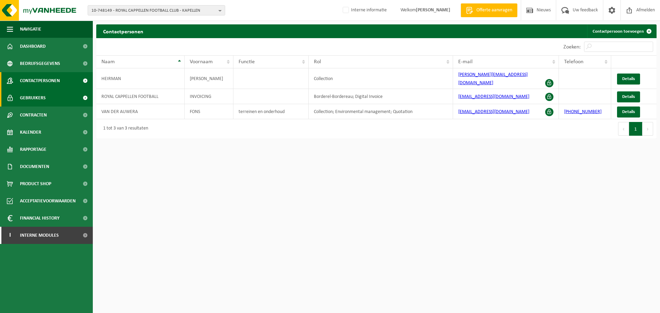
click at [44, 102] on span "Gebruikers" at bounding box center [33, 97] width 26 height 17
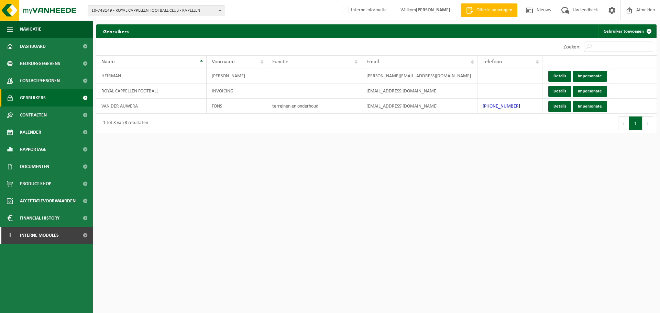
click at [45, 83] on span "Contactpersonen" at bounding box center [40, 80] width 40 height 17
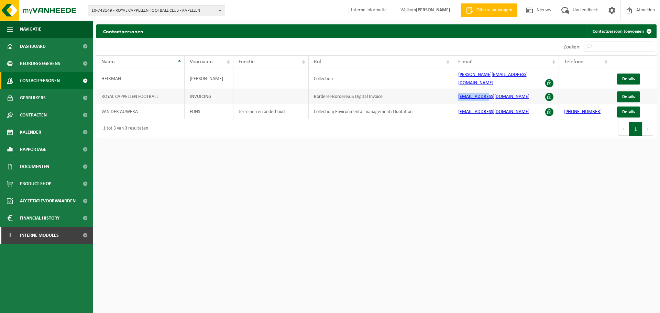
drag, startPoint x: 490, startPoint y: 92, endPoint x: 451, endPoint y: 96, distance: 39.4
click at [451, 96] on tr "ROYAL CAPPELLEN FOOTBALL INVOICING Borderel-Bordereau; Digital Invoice [EMAIL_A…" at bounding box center [376, 96] width 560 height 15
copy tr "[EMAIL_ADDRESS][DOMAIN_NAME]"
